Goal: Connect with others: Connect with other users

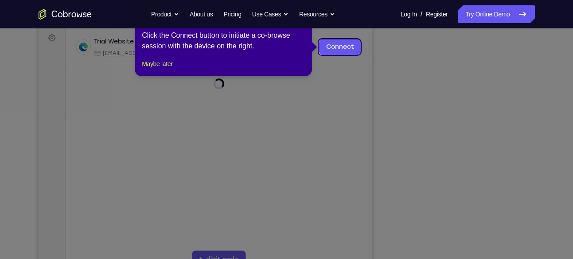
scroll to position [131, 0]
click at [351, 50] on link "Connect" at bounding box center [340, 47] width 42 height 16
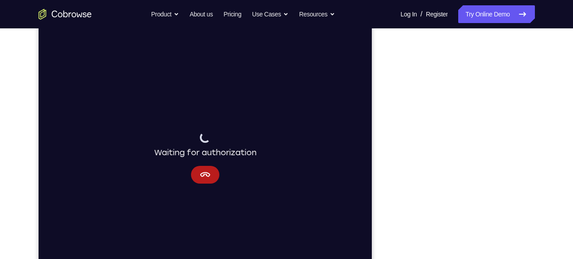
scroll to position [106, 0]
click at [342, 77] on div "Waiting for authorization" at bounding box center [205, 157] width 334 height 297
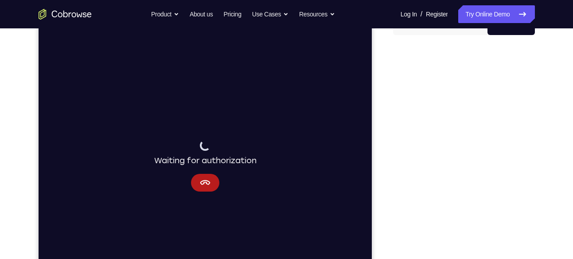
scroll to position [99, 0]
click at [205, 180] on icon "Cancel" at bounding box center [205, 181] width 11 height 11
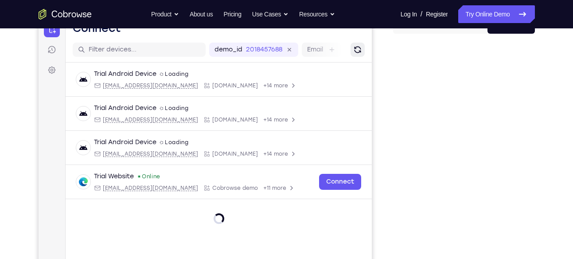
click at [357, 52] on icon "Refresh" at bounding box center [357, 49] width 7 height 7
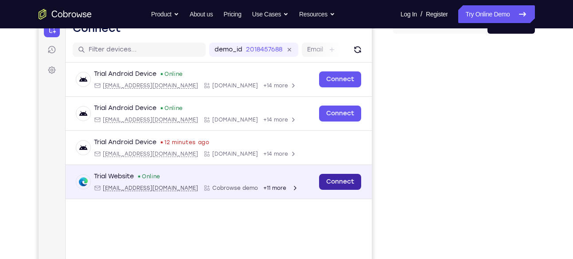
click at [342, 179] on link "Connect" at bounding box center [340, 182] width 42 height 16
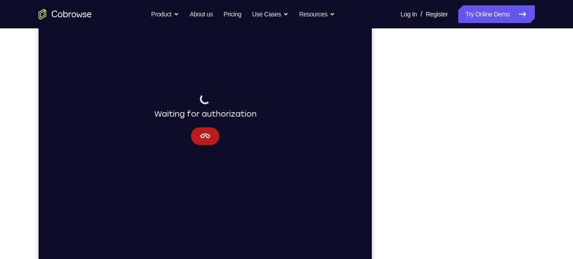
scroll to position [145, 0]
click at [203, 136] on icon "Cancel" at bounding box center [205, 135] width 10 height 5
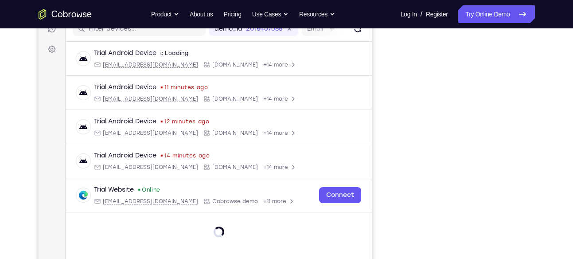
scroll to position [119, 0]
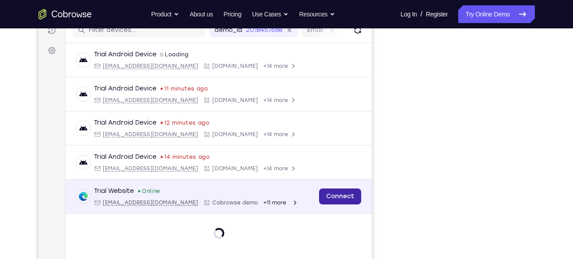
click at [341, 193] on link "Connect" at bounding box center [340, 197] width 42 height 16
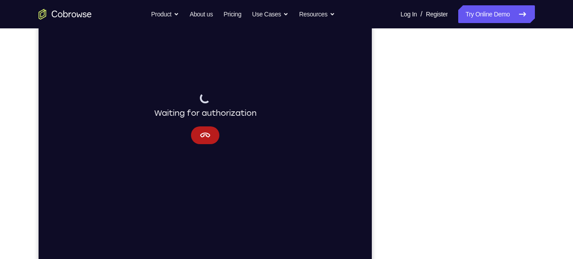
scroll to position [145, 0]
click at [219, 137] on div "Waiting for authorization" at bounding box center [205, 119] width 102 height 51
click at [216, 137] on button "Cancel" at bounding box center [205, 136] width 28 height 18
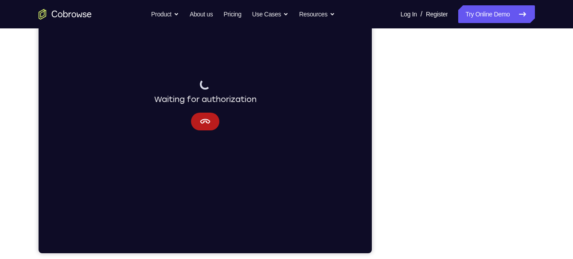
scroll to position [158, 0]
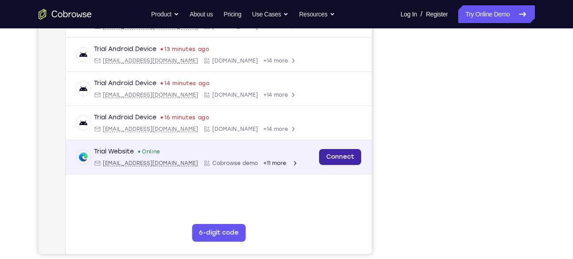
click at [324, 157] on link "Connect" at bounding box center [340, 157] width 42 height 16
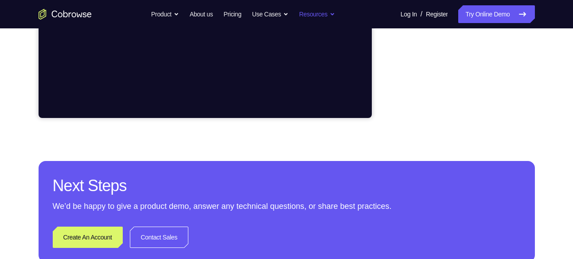
scroll to position [314, 0]
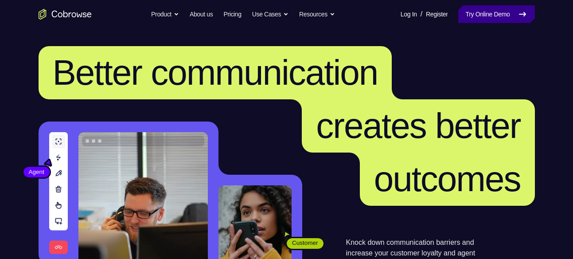
click at [499, 14] on link "Try Online Demo" at bounding box center [497, 14] width 76 height 18
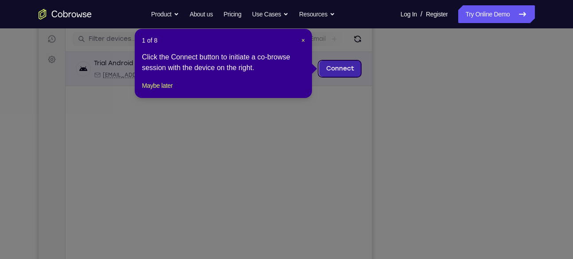
click at [348, 67] on link "Connect" at bounding box center [340, 69] width 42 height 16
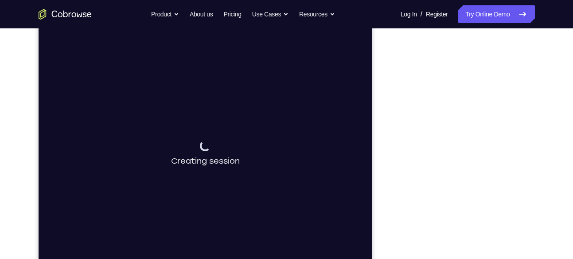
scroll to position [161, 0]
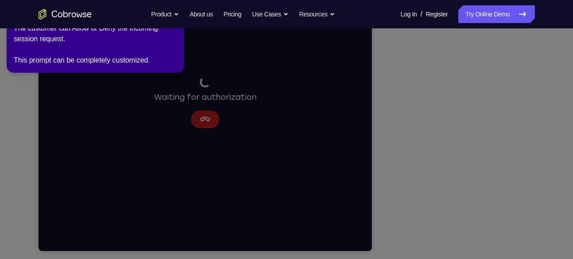
click at [460, 235] on icon at bounding box center [288, 127] width 584 height 263
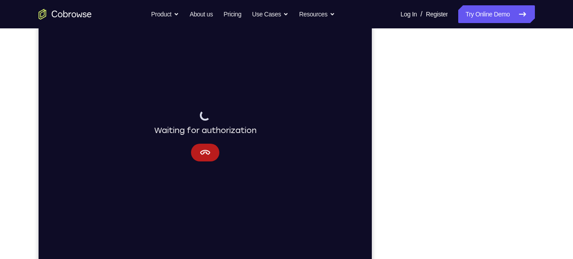
scroll to position [138, 0]
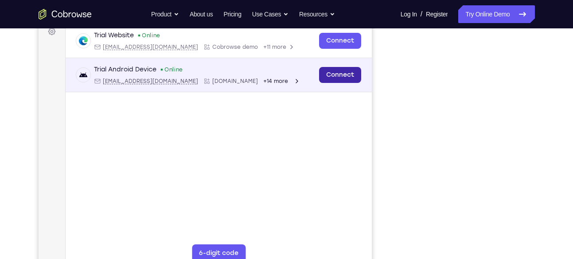
click at [342, 78] on link "Connect" at bounding box center [340, 75] width 42 height 16
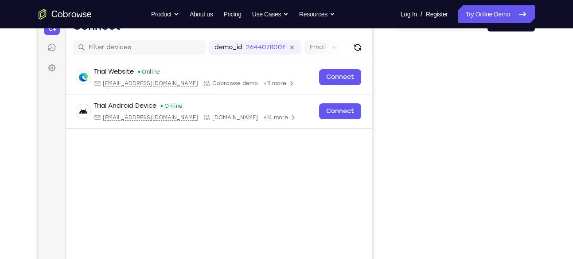
scroll to position [101, 0]
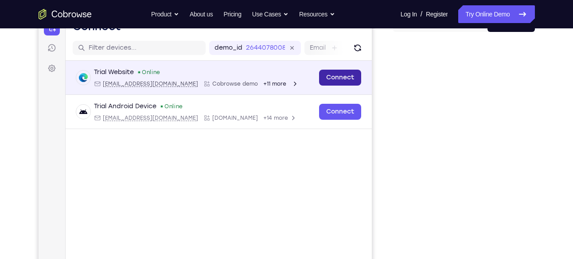
click at [348, 75] on link "Connect" at bounding box center [340, 78] width 42 height 16
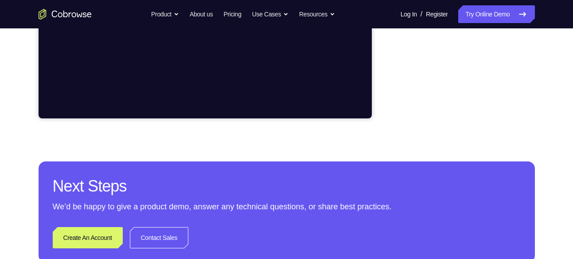
scroll to position [176, 0]
